Goal: Communication & Community: Ask a question

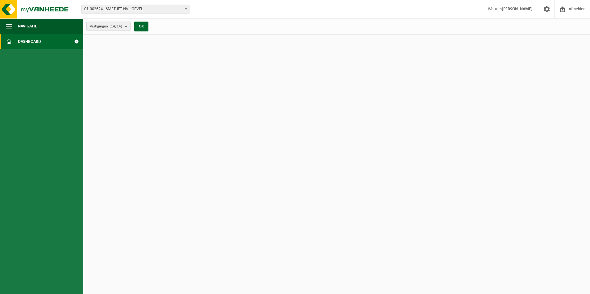
click at [26, 39] on span "Dashboard" at bounding box center [29, 41] width 23 height 15
click at [76, 41] on span at bounding box center [76, 41] width 14 height 15
click at [10, 27] on span "button" at bounding box center [9, 26] width 6 height 15
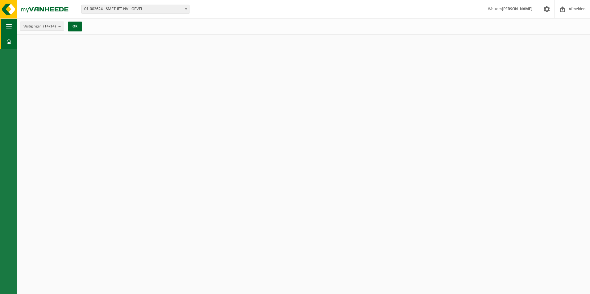
click at [11, 27] on button "Navigatie" at bounding box center [8, 26] width 17 height 15
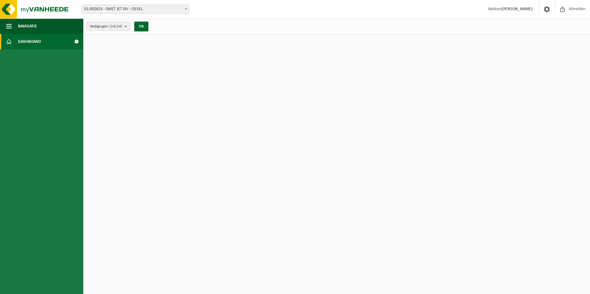
click at [521, 10] on strong "[PERSON_NAME]" at bounding box center [517, 9] width 31 height 5
click at [185, 10] on span at bounding box center [186, 9] width 6 height 8
click at [127, 27] on b "submit" at bounding box center [128, 26] width 6 height 9
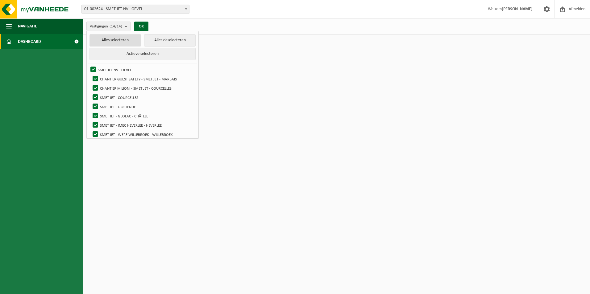
click at [110, 41] on button "Alles selecteren" at bounding box center [115, 40] width 52 height 12
click at [143, 25] on button "OK" at bounding box center [141, 27] width 14 height 10
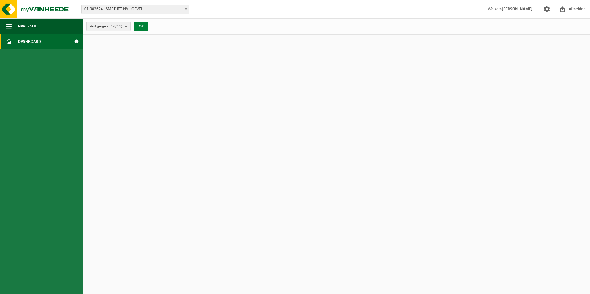
click at [143, 25] on button "OK" at bounding box center [141, 27] width 14 height 10
click at [76, 42] on span at bounding box center [76, 41] width 14 height 15
click at [570, 10] on span "Afmelden" at bounding box center [577, 9] width 20 height 18
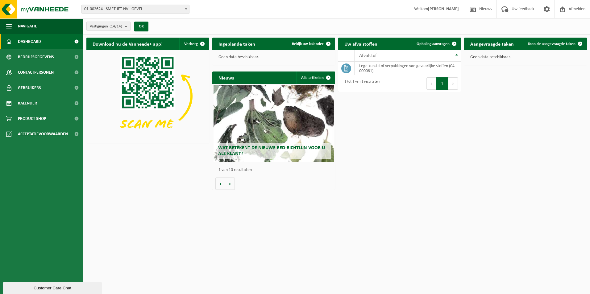
drag, startPoint x: 37, startPoint y: 289, endPoint x: 38, endPoint y: 436, distance: 147.1
click at [37, 289] on div "Customer Care Chat" at bounding box center [52, 288] width 89 height 5
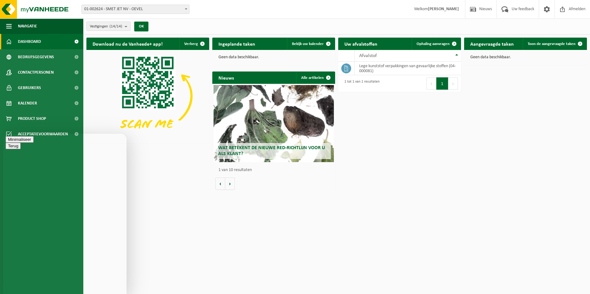
click at [13, 143] on button "Terug" at bounding box center [13, 139] width 15 height 6
click at [9, 143] on button "Terug" at bounding box center [13, 139] width 15 height 6
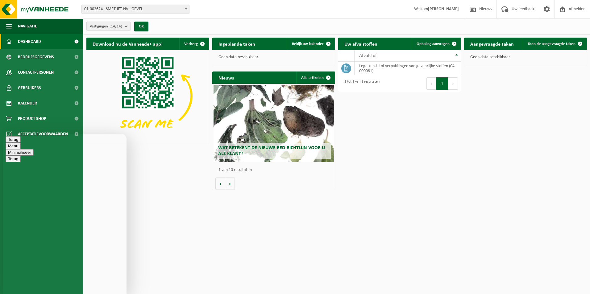
drag, startPoint x: 9, startPoint y: 140, endPoint x: 14, endPoint y: 142, distance: 4.9
click at [10, 140] on button "Terug" at bounding box center [13, 139] width 15 height 6
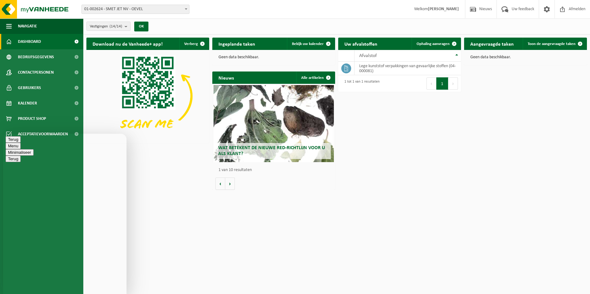
type textarea "Beste,"
type textarea "Ik heb pas een vraag gesteld over een factuur die misschien niet zou kloppen. Z…"
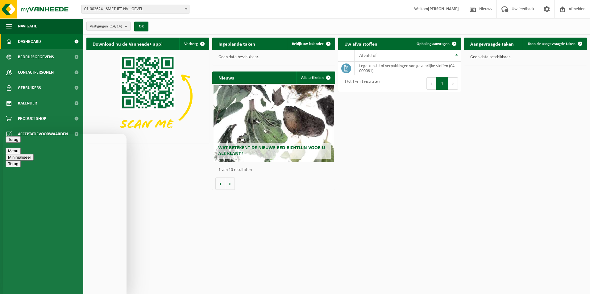
click at [13, 143] on button "Terug" at bounding box center [13, 139] width 15 height 6
click at [205, 255] on html "Vestiging: 01-002624 - SMET JET NV - OEVEL 10-921910 - CHANTIER GUEST SAFETY - …" at bounding box center [295, 147] width 590 height 294
